Goal: Navigation & Orientation: Find specific page/section

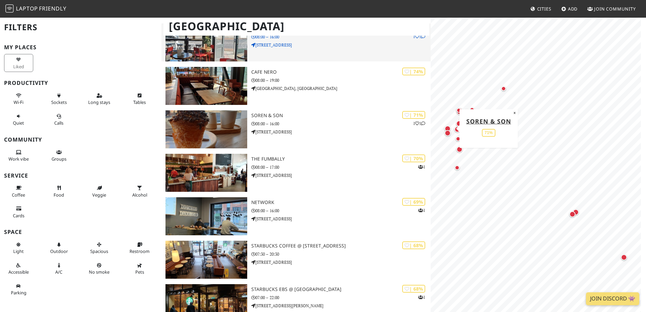
scroll to position [170, 0]
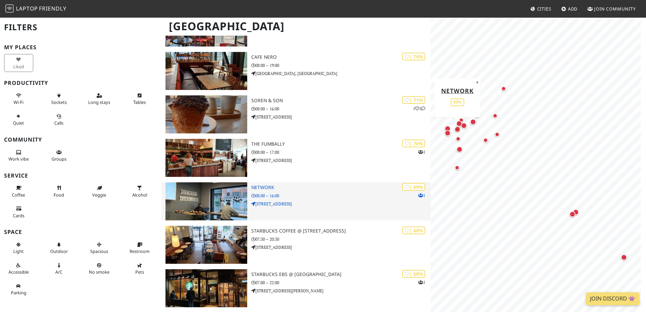
click at [227, 198] on img at bounding box center [207, 201] width 82 height 38
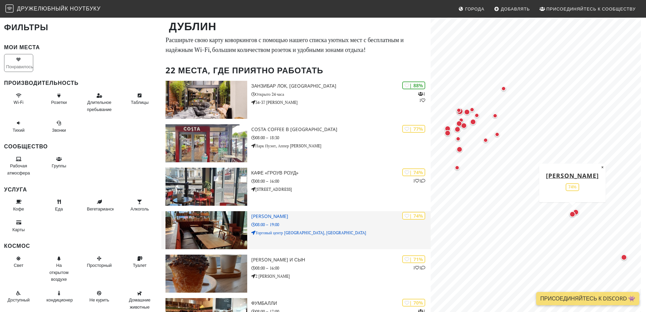
scroll to position [10, 0]
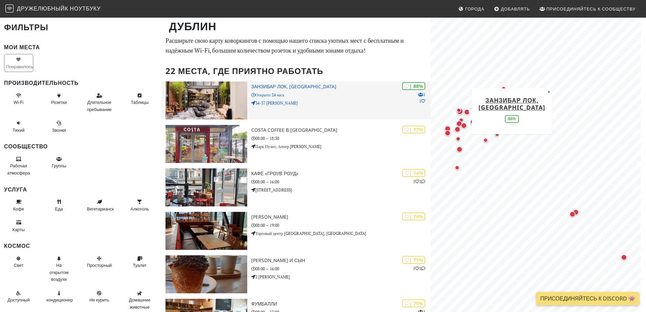
click at [217, 102] on img at bounding box center [207, 100] width 82 height 38
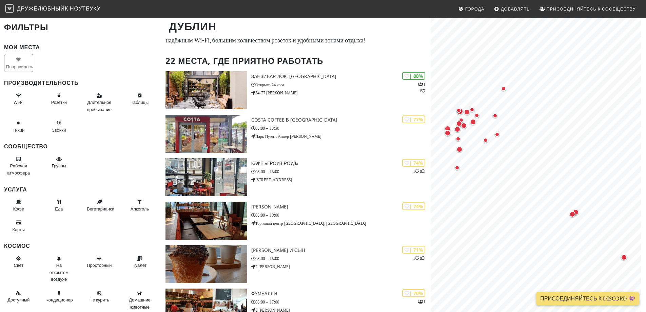
scroll to position [213, 0]
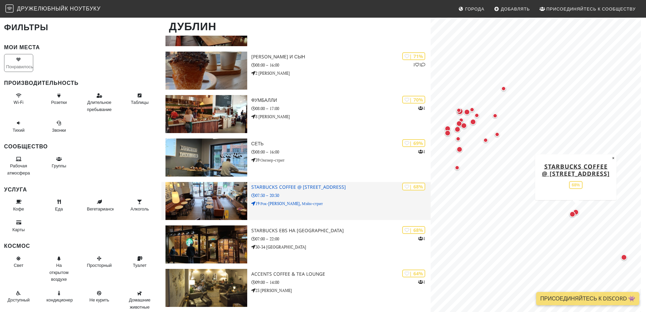
click at [227, 206] on img at bounding box center [207, 201] width 82 height 38
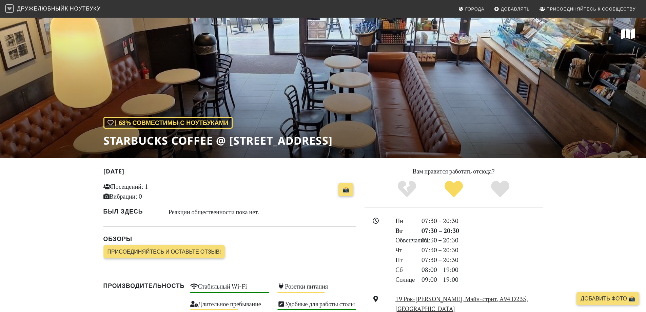
click at [400, 75] on div "| 68% совместимы с ноутбуками Starbucks Coffee @ 19 Rock Hill" at bounding box center [323, 87] width 646 height 141
